Goal: Transaction & Acquisition: Purchase product/service

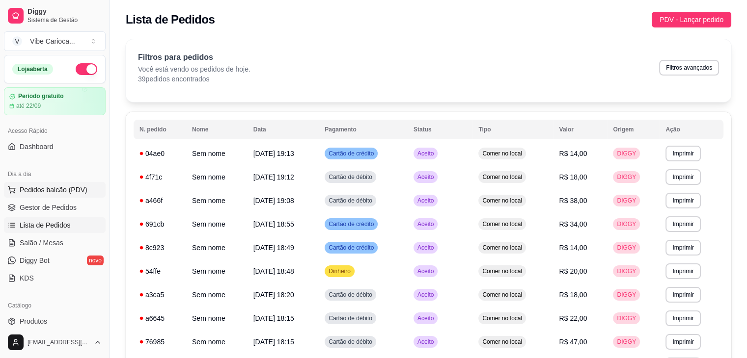
click at [42, 189] on span "Pedidos balcão (PDV)" at bounding box center [54, 190] width 68 height 10
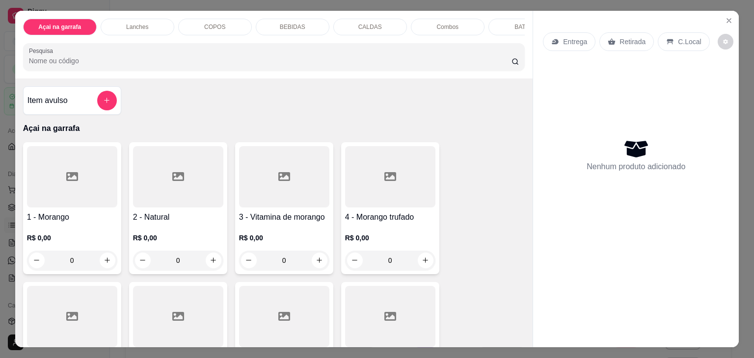
click at [198, 203] on div at bounding box center [178, 176] width 90 height 61
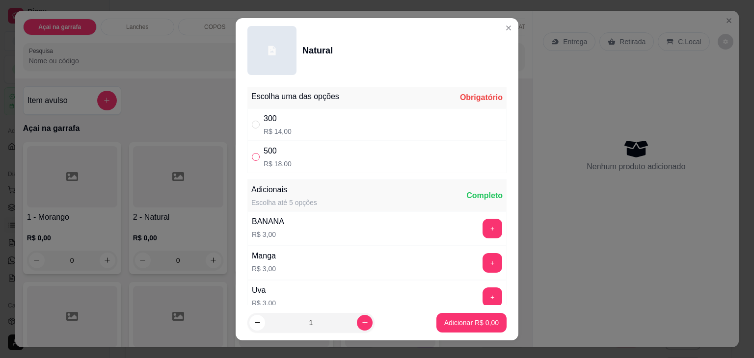
click at [255, 152] on label "" at bounding box center [256, 157] width 8 height 11
click at [255, 153] on input "" at bounding box center [256, 157] width 8 height 8
click at [254, 152] on label "" at bounding box center [256, 157] width 8 height 11
click at [254, 153] on input "" at bounding box center [256, 157] width 8 height 8
click at [252, 160] on input "" at bounding box center [256, 157] width 8 height 8
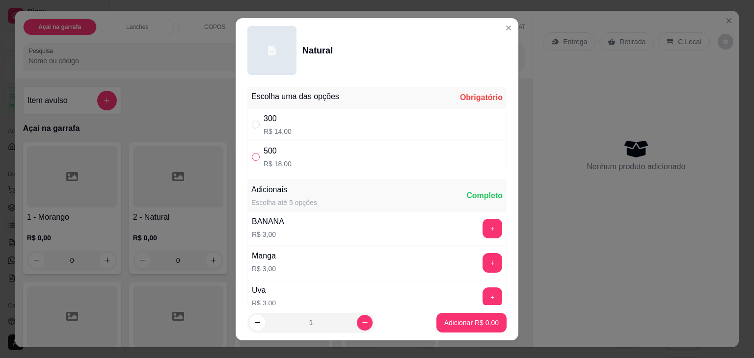
radio input "true"
click at [455, 315] on button "Adicionar R$ 18,00" at bounding box center [470, 322] width 72 height 19
type input "1"
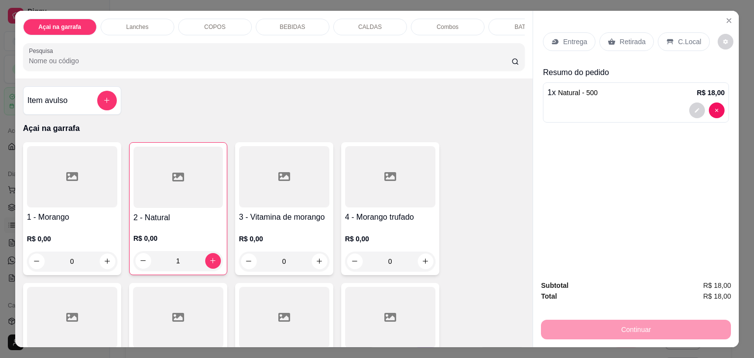
click at [678, 28] on div "Entrega Retirada C.Local" at bounding box center [636, 42] width 186 height 34
click at [680, 40] on p "C.Local" at bounding box center [689, 42] width 23 height 10
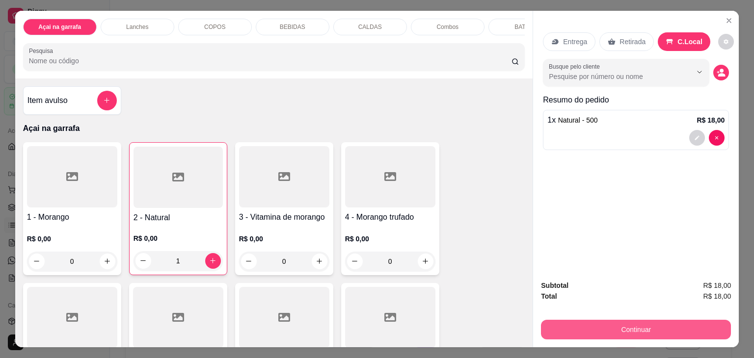
click at [606, 329] on button "Continuar" at bounding box center [636, 330] width 190 height 20
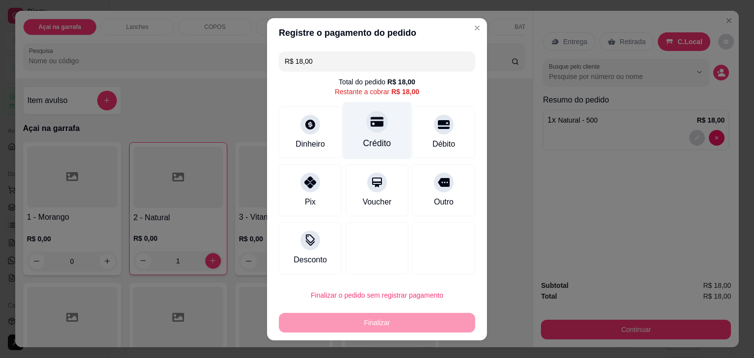
click at [361, 129] on div "Crédito" at bounding box center [377, 130] width 69 height 57
type input "R$ 0,00"
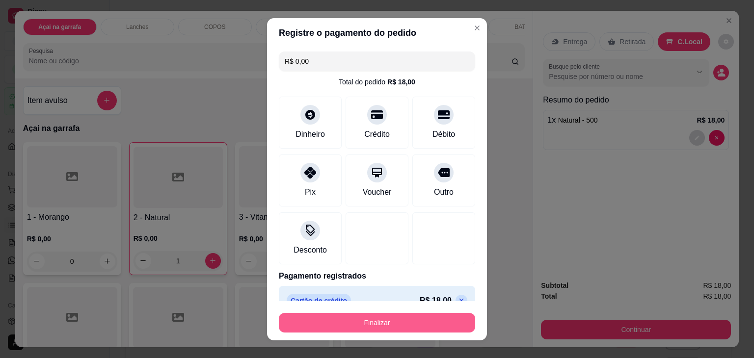
click at [400, 329] on button "Finalizar" at bounding box center [377, 323] width 196 height 20
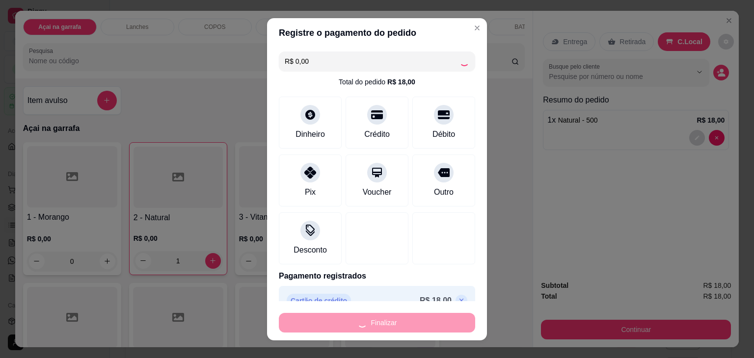
type input "0"
type input "-R$ 18,00"
